Goal: Task Accomplishment & Management: Complete application form

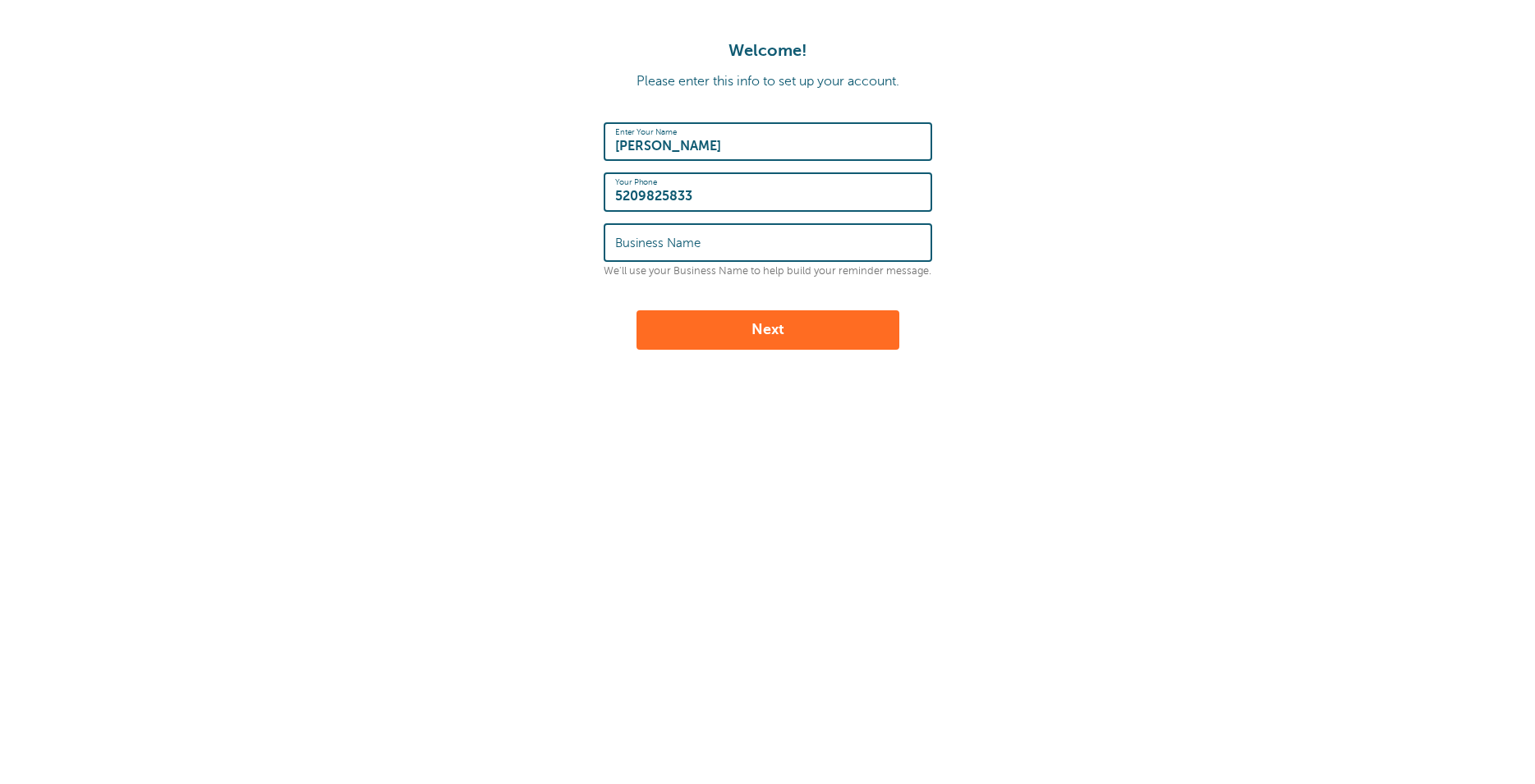
click at [729, 250] on input "Business Name" at bounding box center [768, 242] width 305 height 35
type input "University of Arizona"
click at [788, 320] on button "Next" at bounding box center [767, 330] width 263 height 39
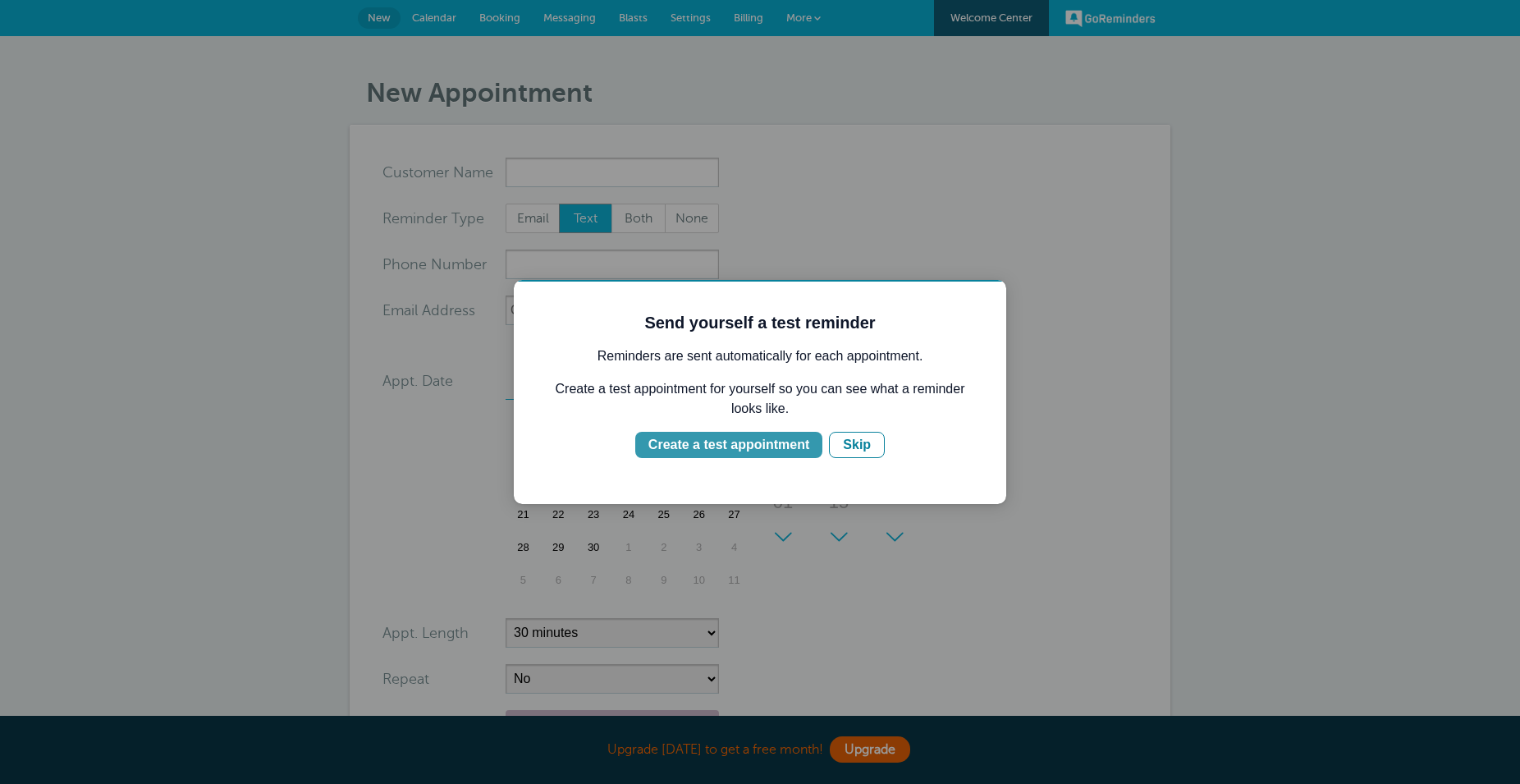
click at [752, 444] on div "Create a test appointment" at bounding box center [729, 445] width 161 height 20
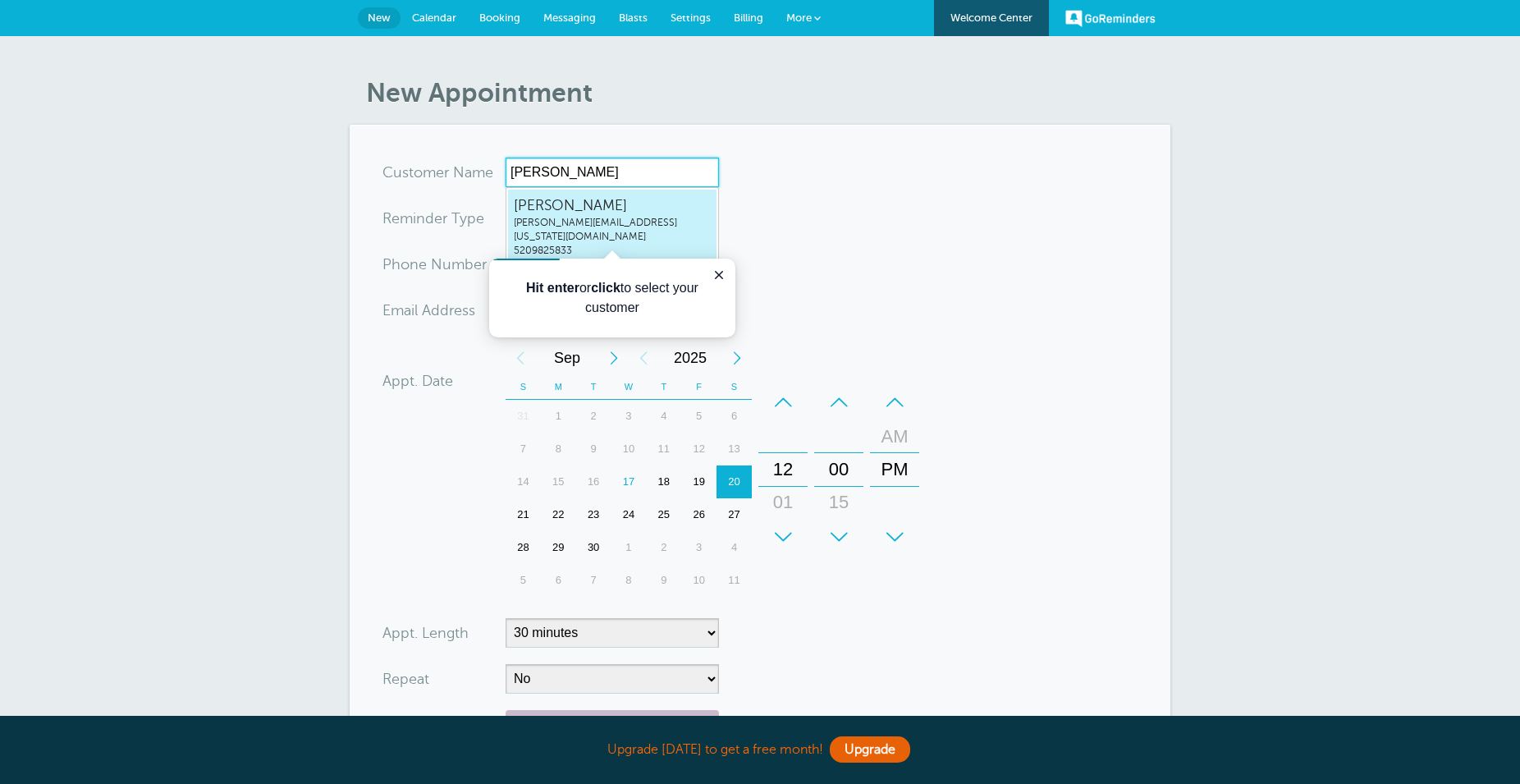
click at [602, 219] on span "ofelia@arizona.edu" at bounding box center [613, 230] width 197 height 28
type input "ofeliazepedaofelia@arizona.edu5209825833"
type input "ofelia zepeda"
type input "5209825833"
type input "ofelia@arizona.edu"
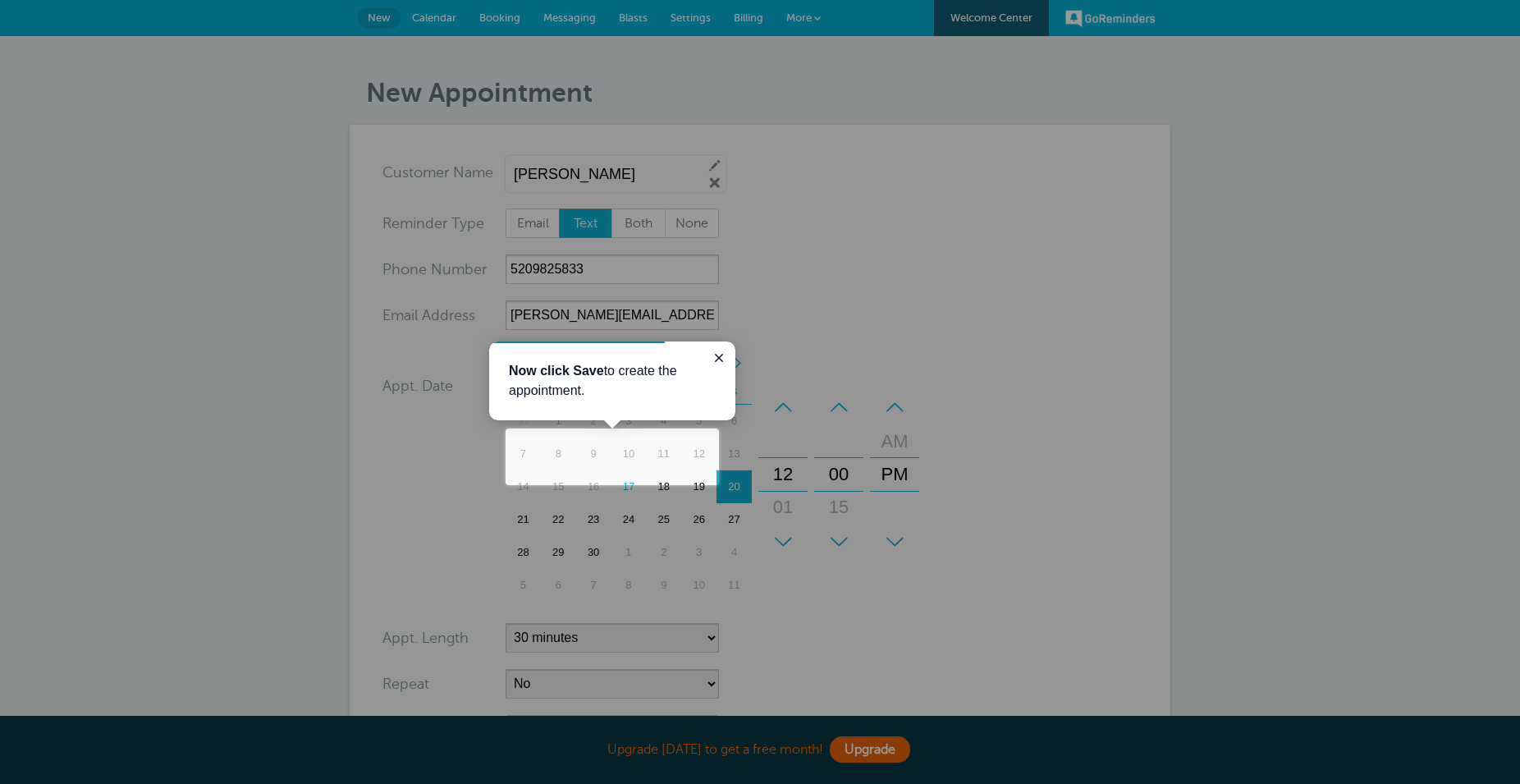
scroll to position [334, 0]
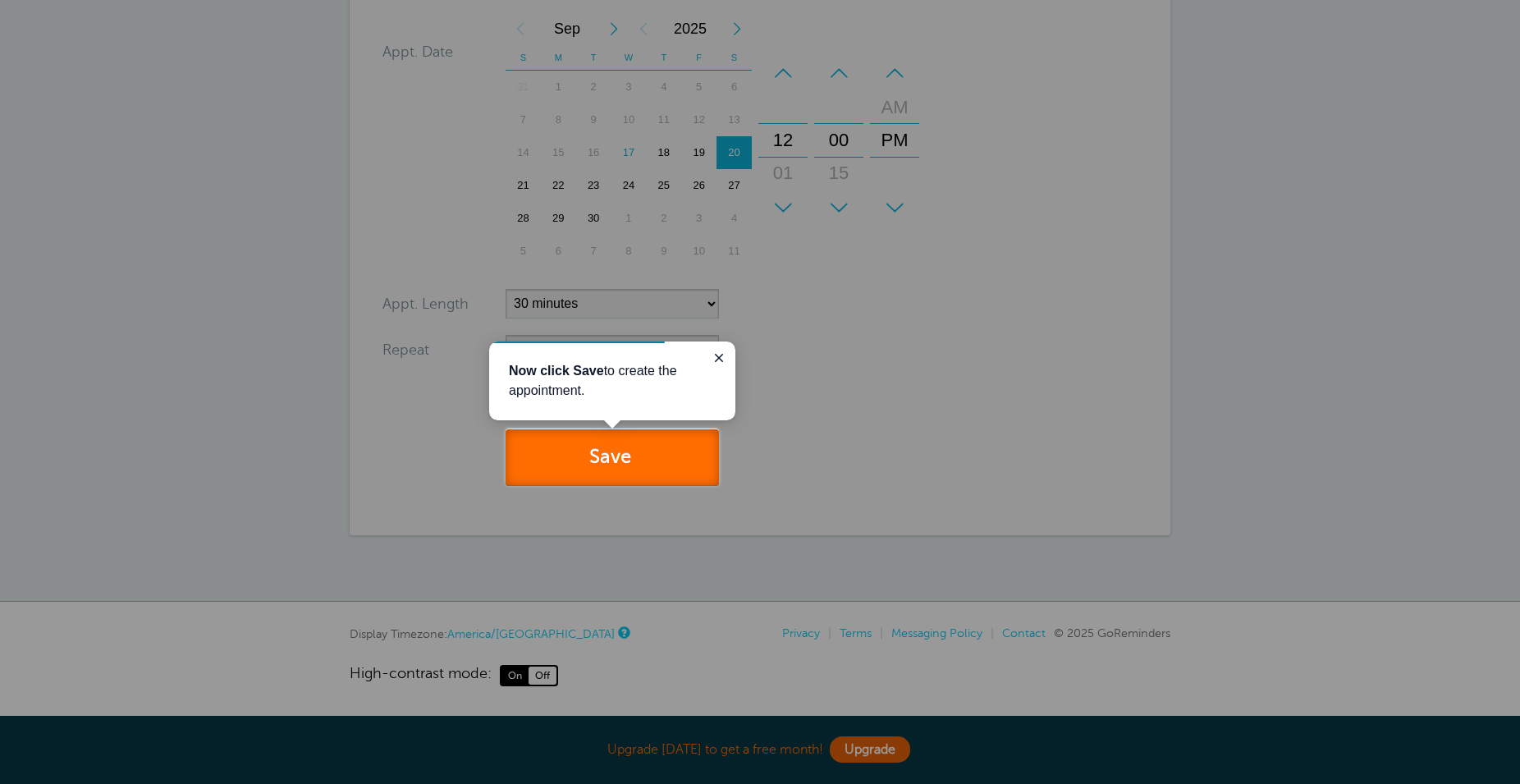
click at [618, 462] on button "Save" at bounding box center [612, 458] width 213 height 57
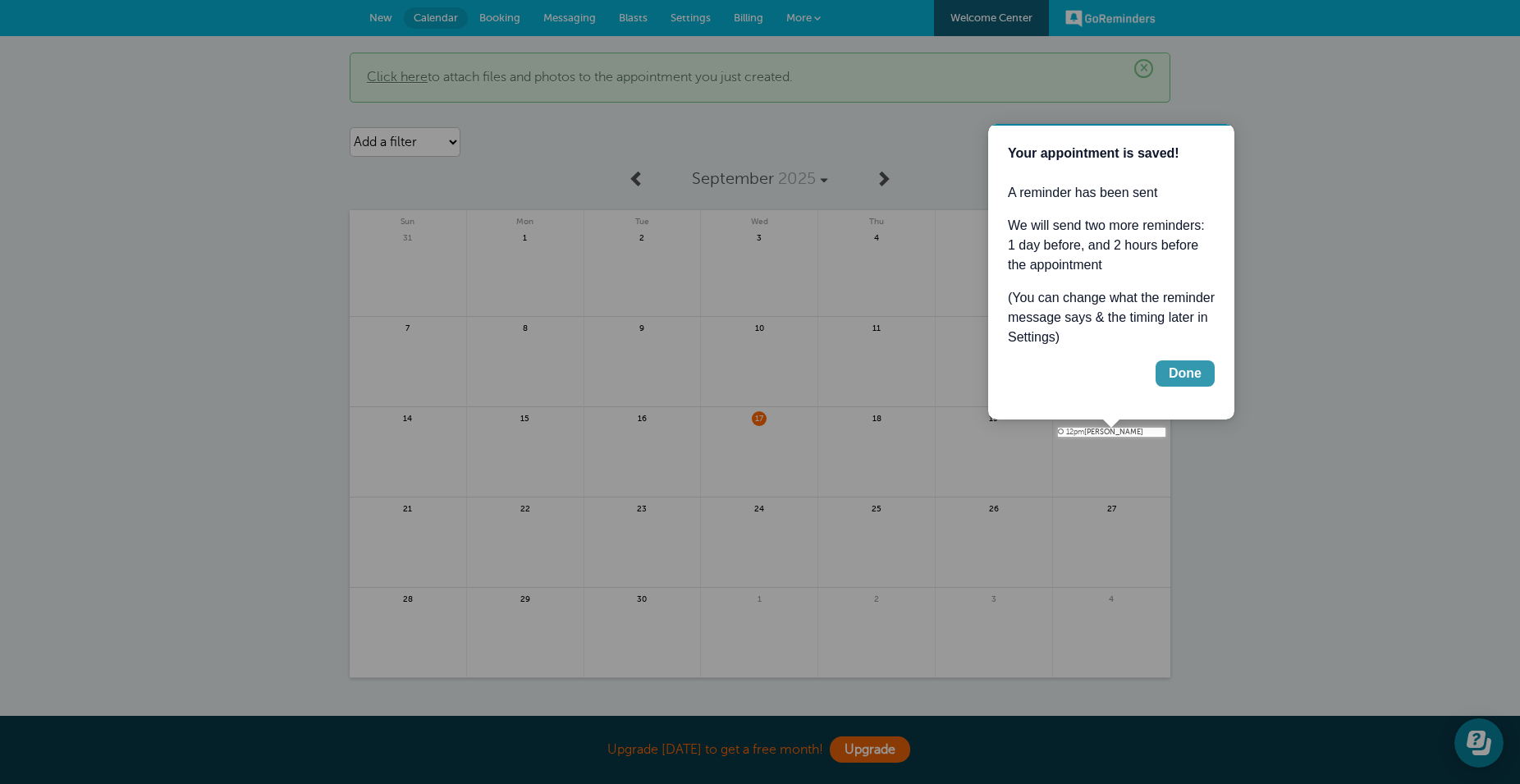
click at [1186, 380] on div "Done" at bounding box center [1185, 373] width 33 height 20
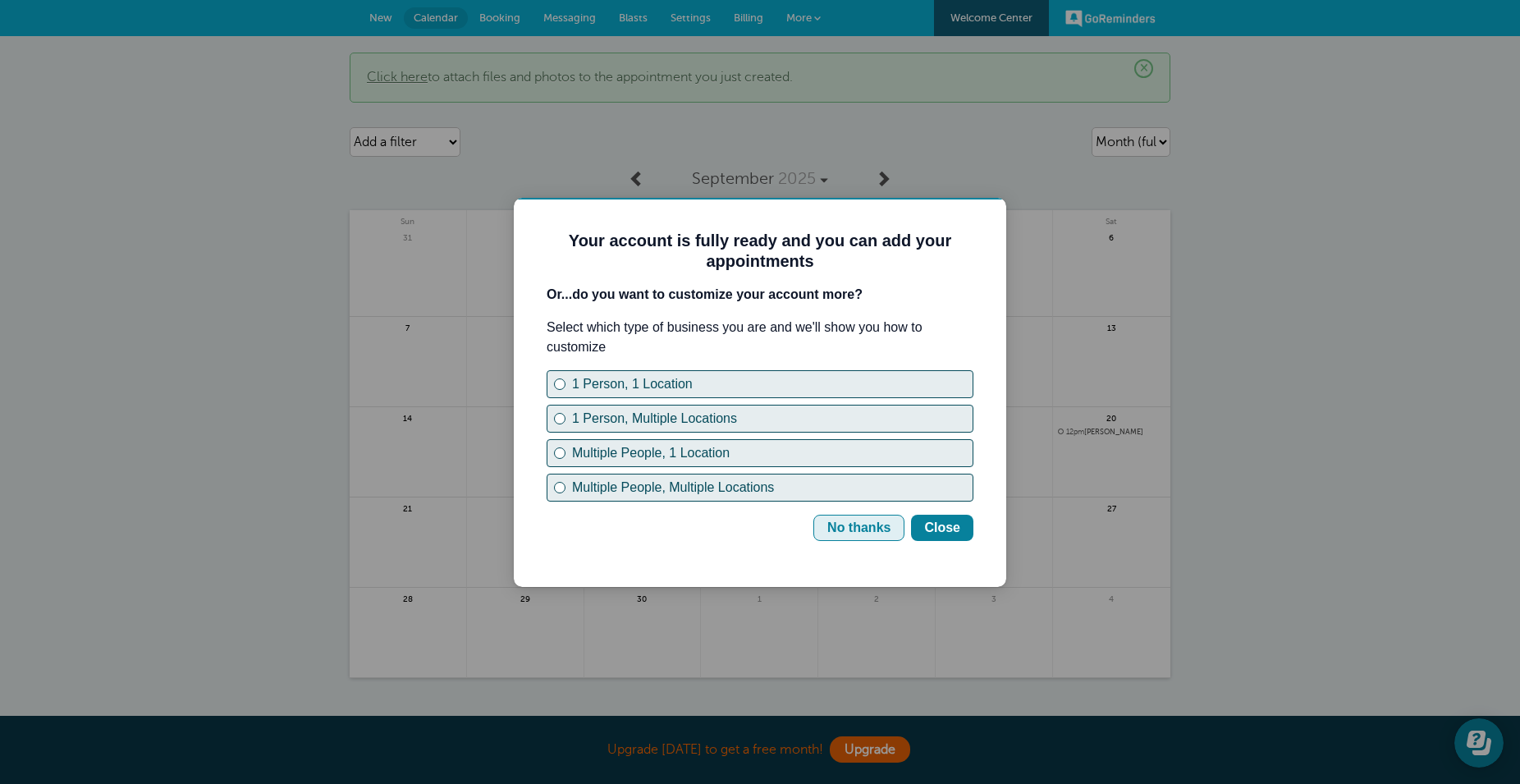
click at [854, 525] on div "No thanks" at bounding box center [859, 528] width 63 height 20
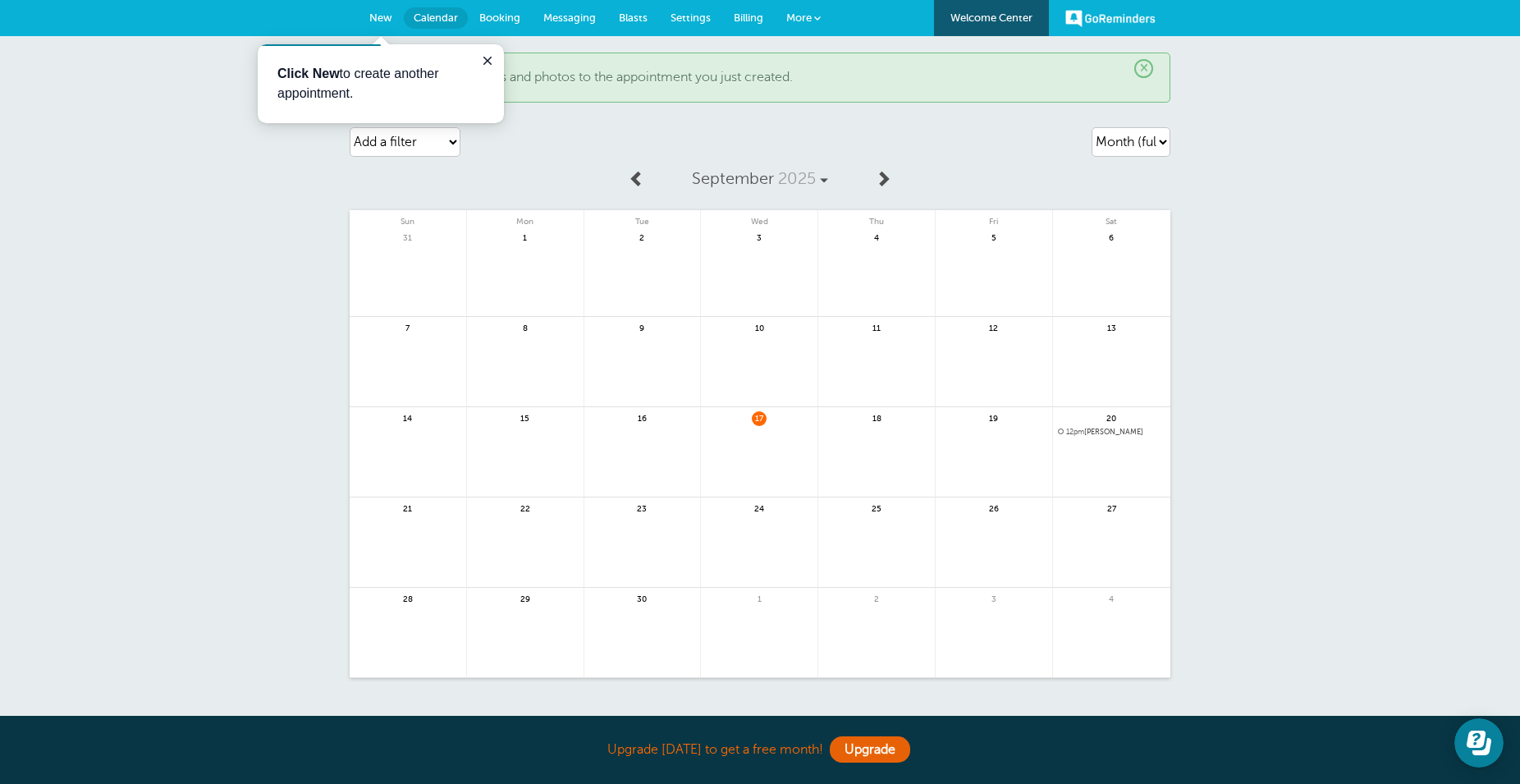
click at [1101, 428] on span "12pm ofelia zepeda" at bounding box center [1111, 432] width 107 height 9
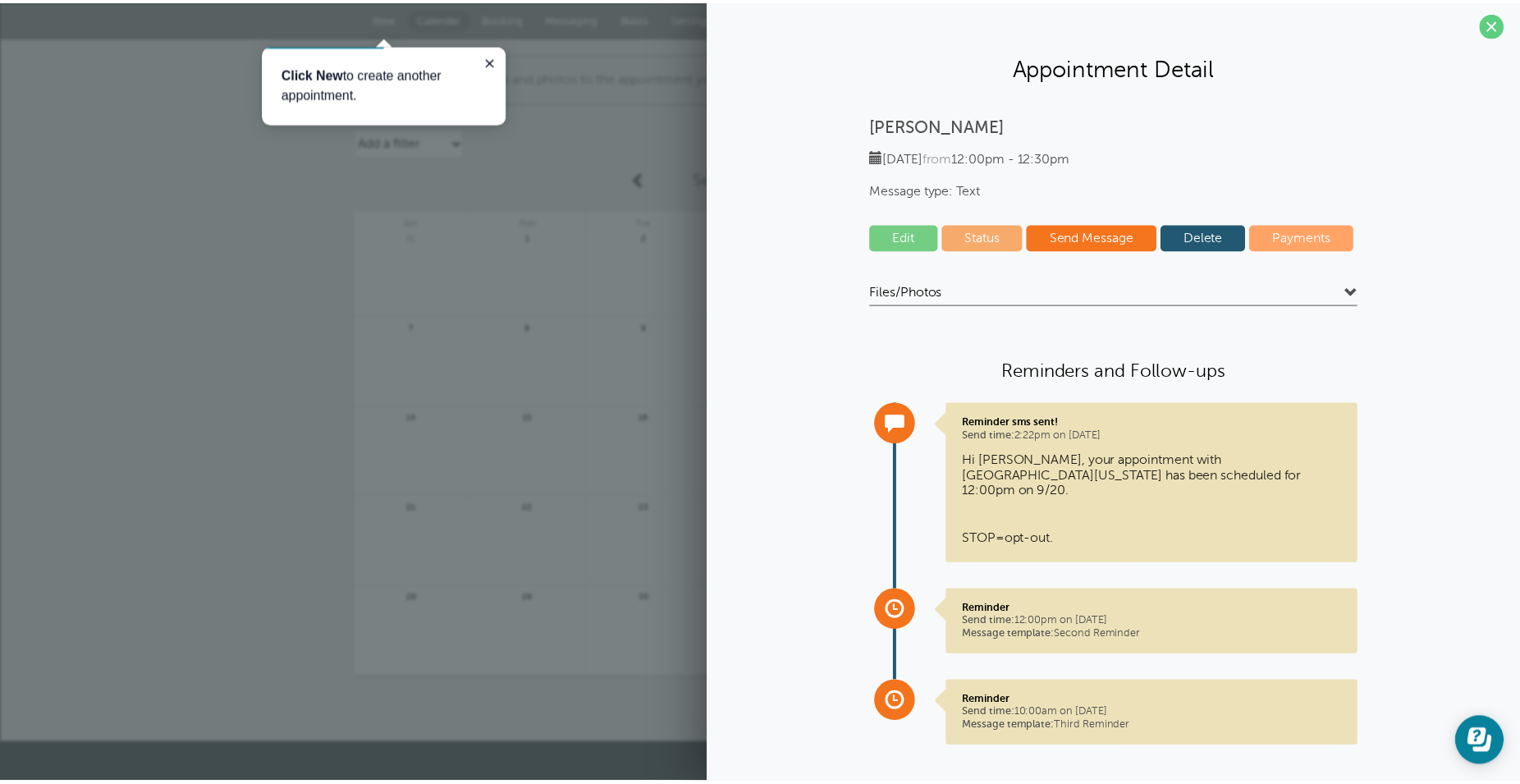
scroll to position [6, 0]
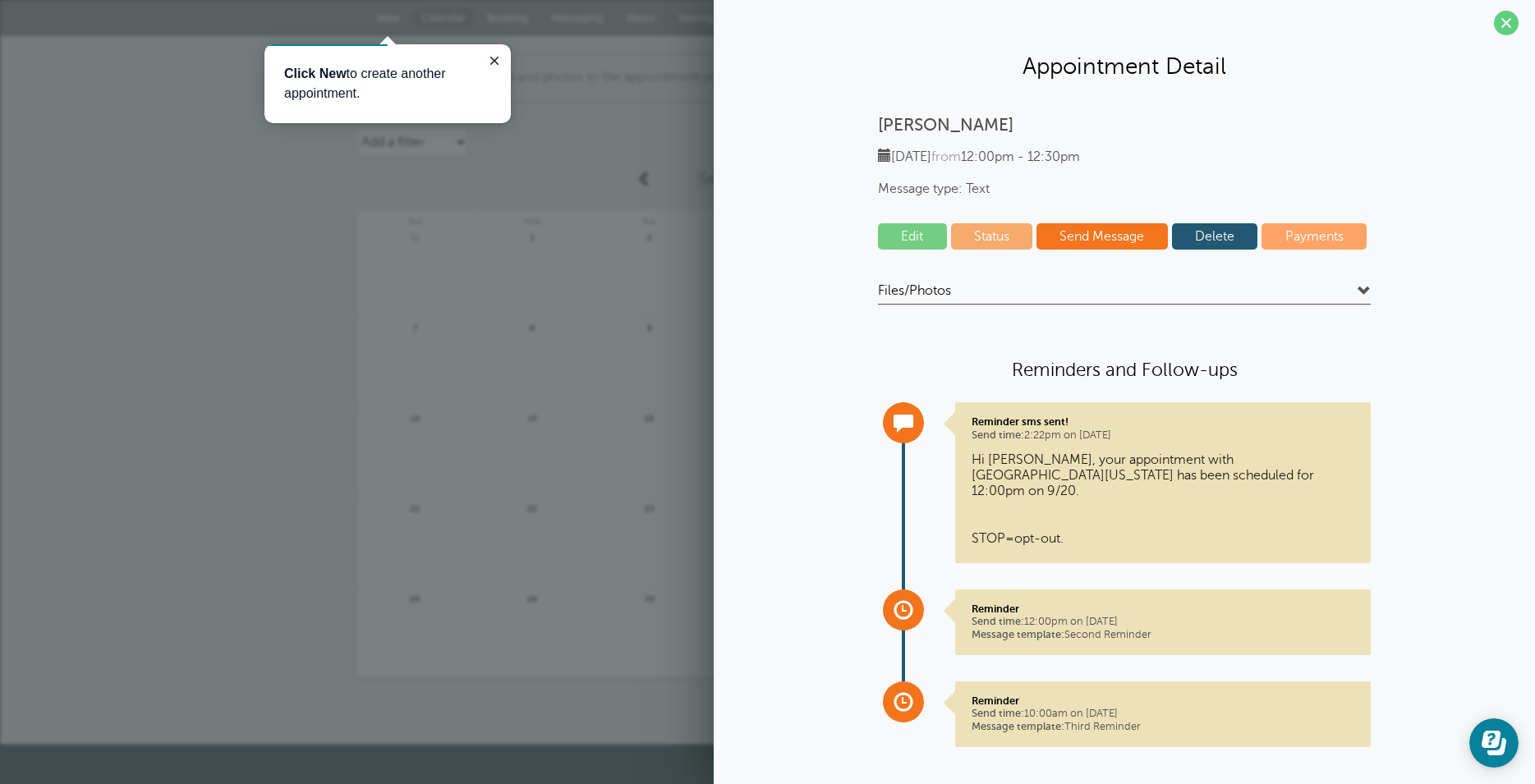
click at [1213, 233] on link "Delete" at bounding box center [1214, 236] width 87 height 27
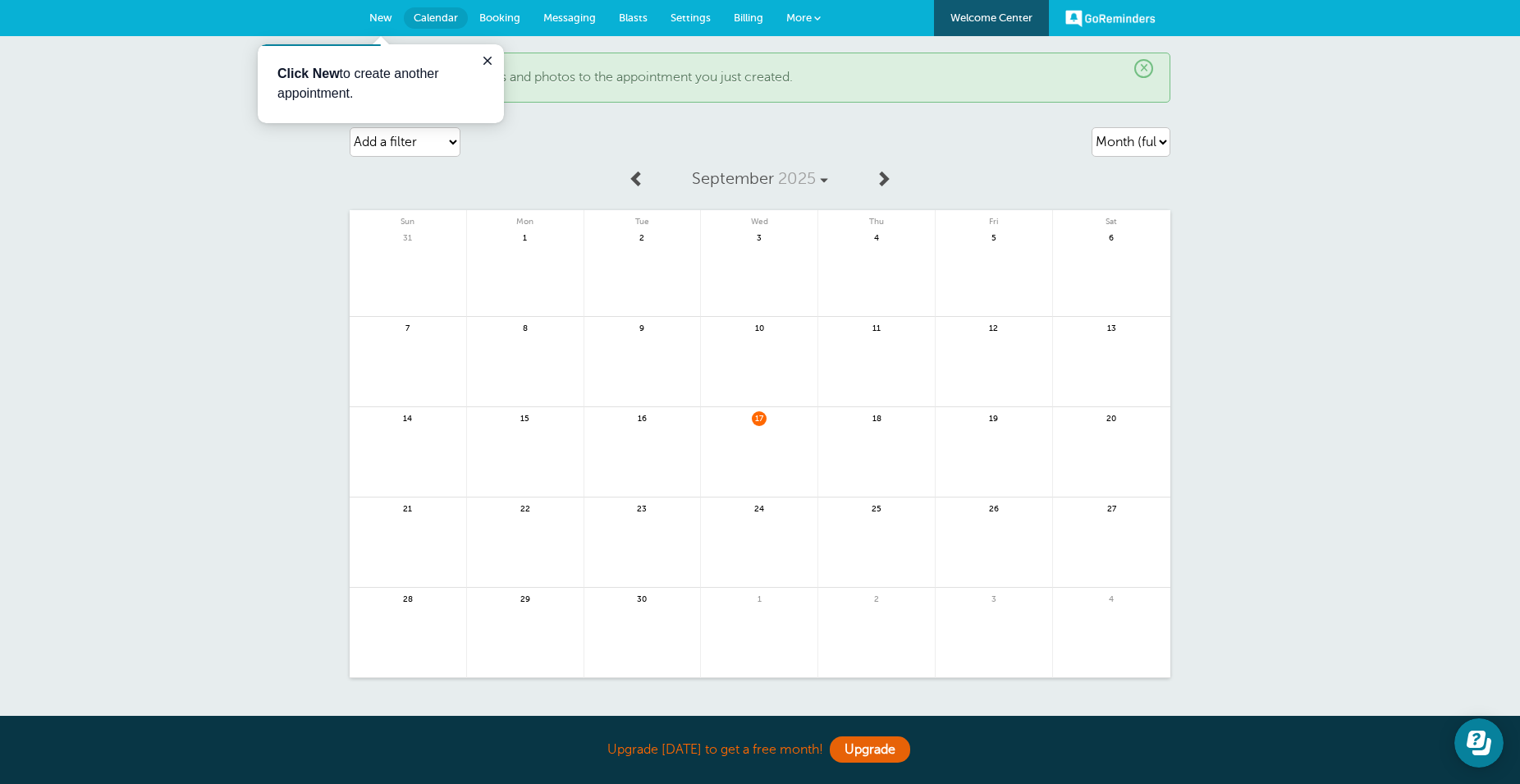
click at [770, 440] on link at bounding box center [759, 461] width 117 height 71
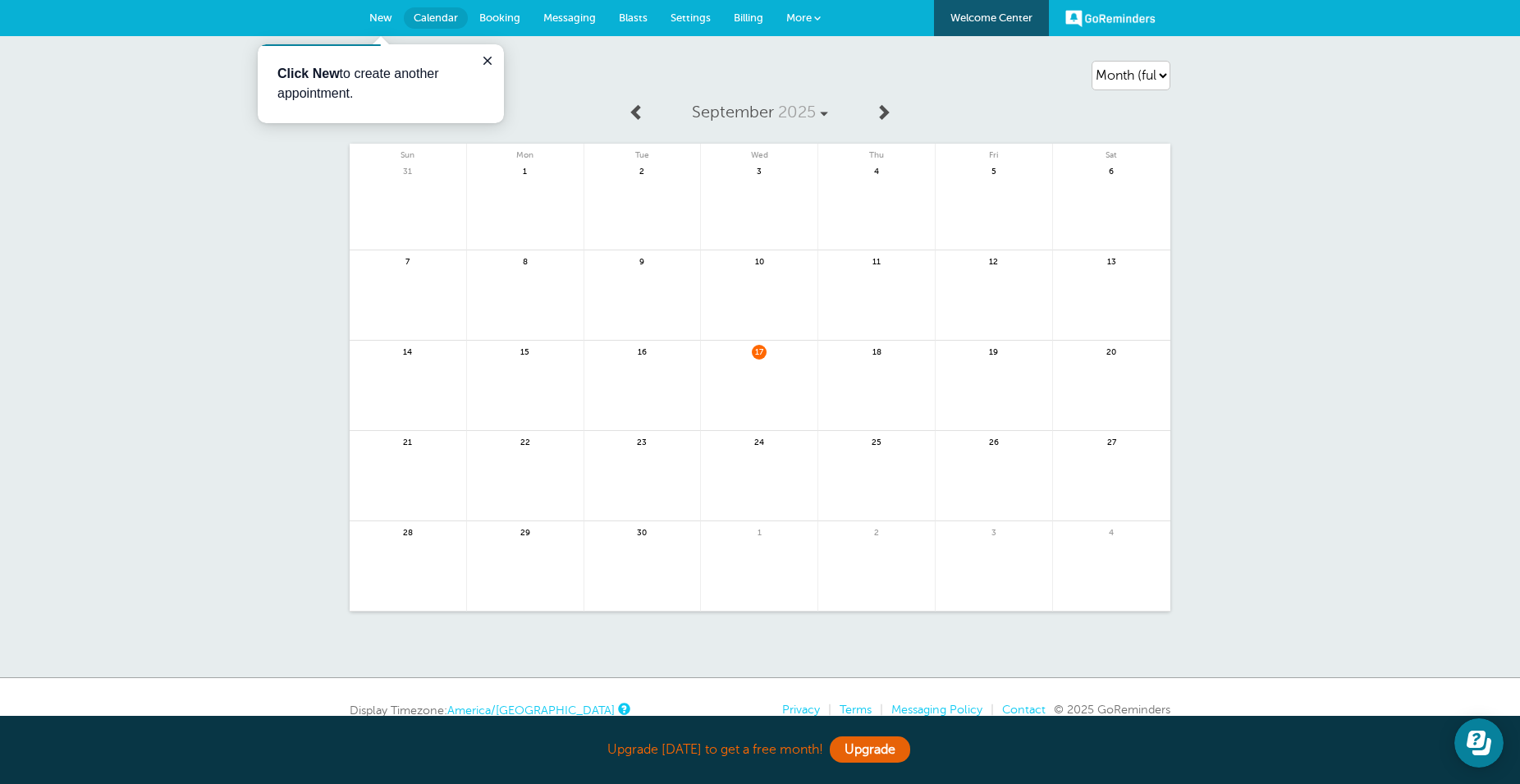
click at [1242, 361] on div "Agenda Day Week Month (full view) Month (condensed) Add a filter Customer Searc…" at bounding box center [760, 356] width 1520 height 642
